Goal: Information Seeking & Learning: Learn about a topic

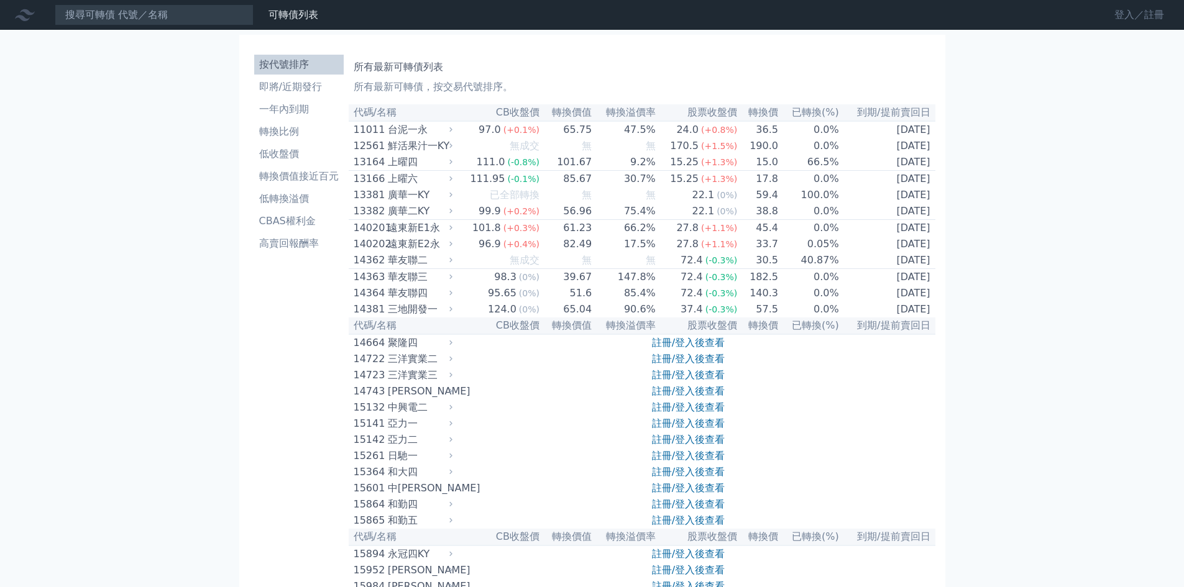
click at [1151, 15] on link "登入／註冊" at bounding box center [1140, 15] width 70 height 20
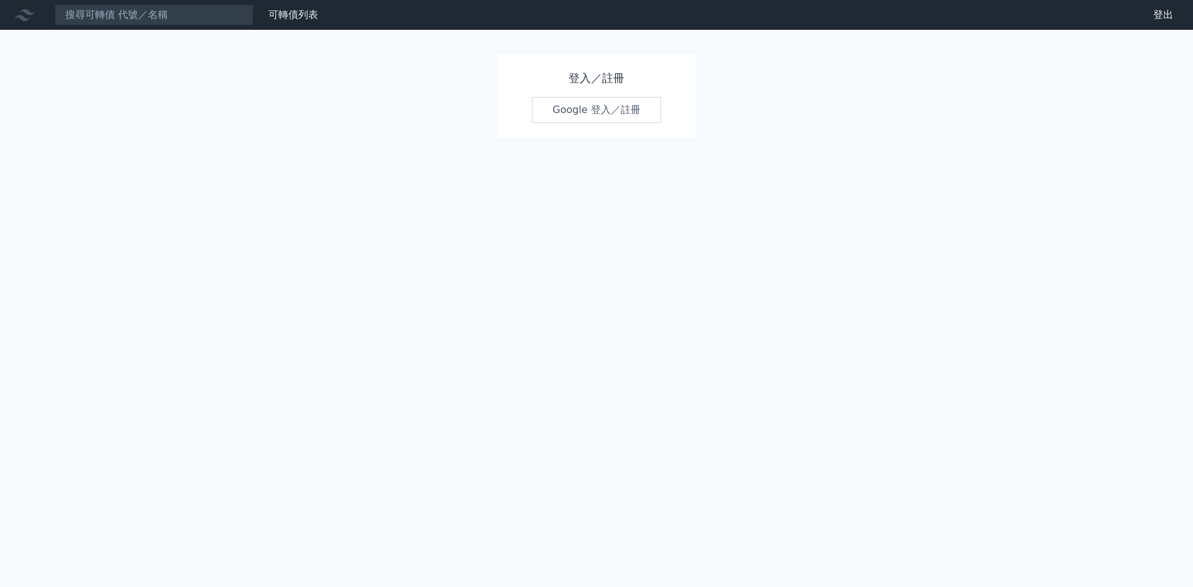
click at [576, 106] on link "Google 登入／註冊" at bounding box center [596, 110] width 129 height 26
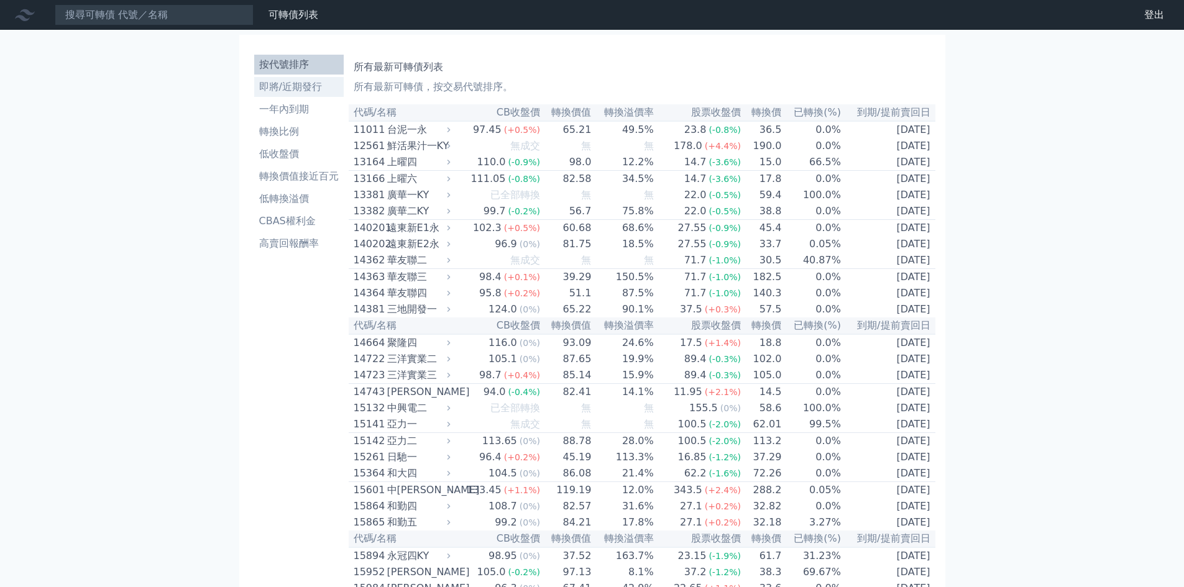
click at [296, 86] on li "即將/近期發行" at bounding box center [299, 87] width 90 height 15
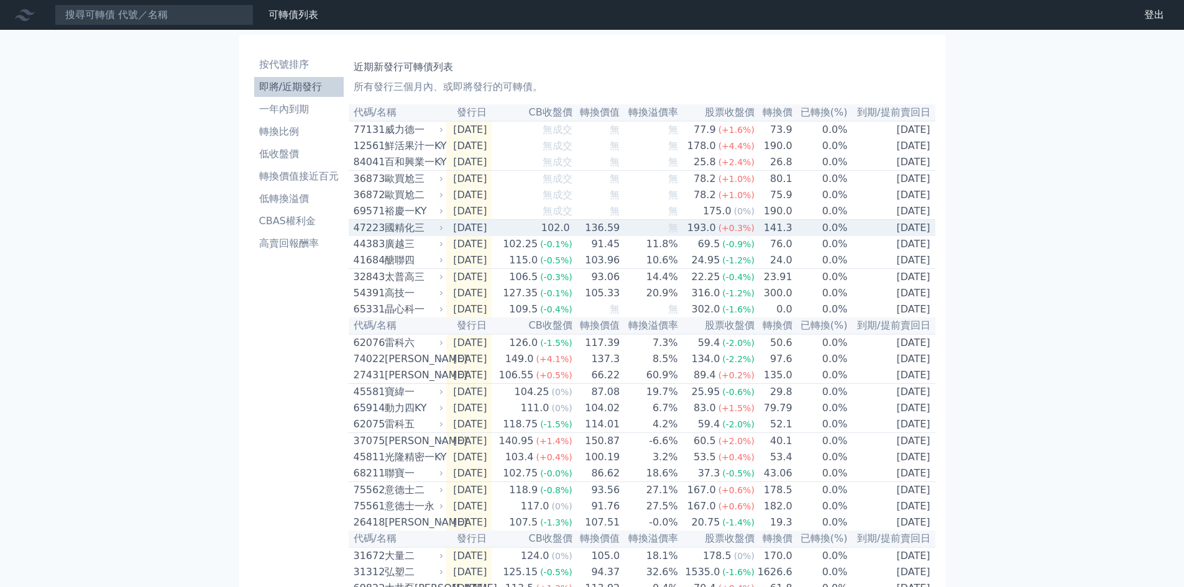
click at [398, 236] on div "國精化三" at bounding box center [413, 228] width 57 height 15
